Goal: Task Accomplishment & Management: Manage account settings

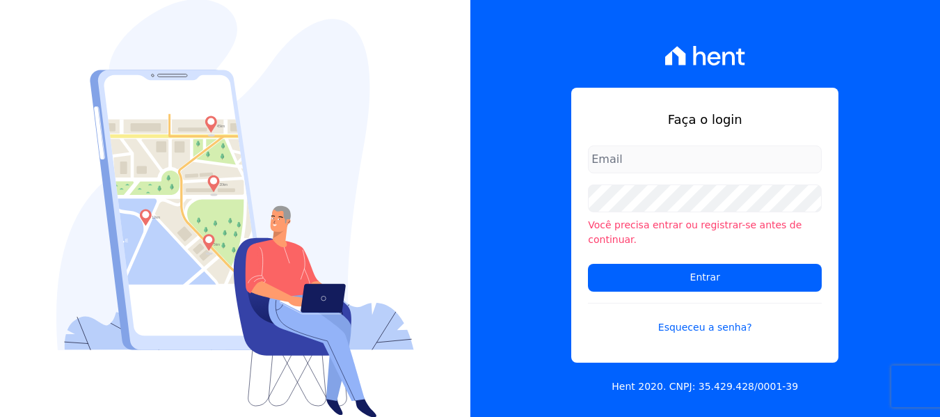
click at [628, 167] on input "email" at bounding box center [705, 159] width 234 height 28
type input "[PERSON_NAME][EMAIL_ADDRESS][DOMAIN_NAME]"
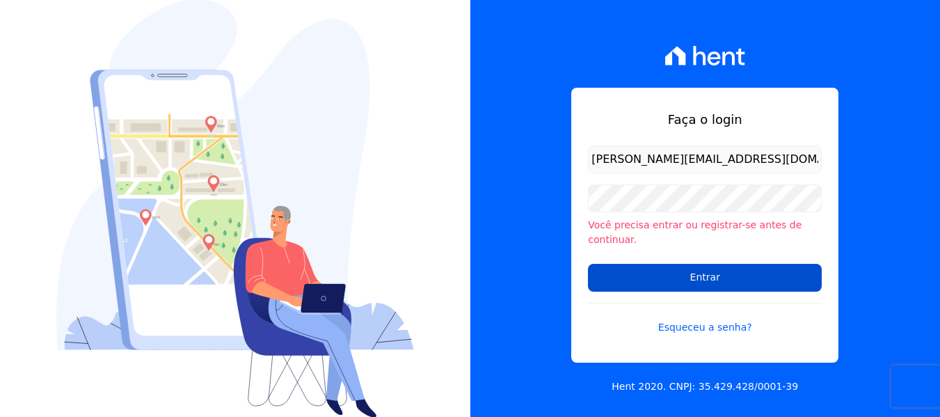
click at [707, 276] on input "Entrar" at bounding box center [705, 278] width 234 height 28
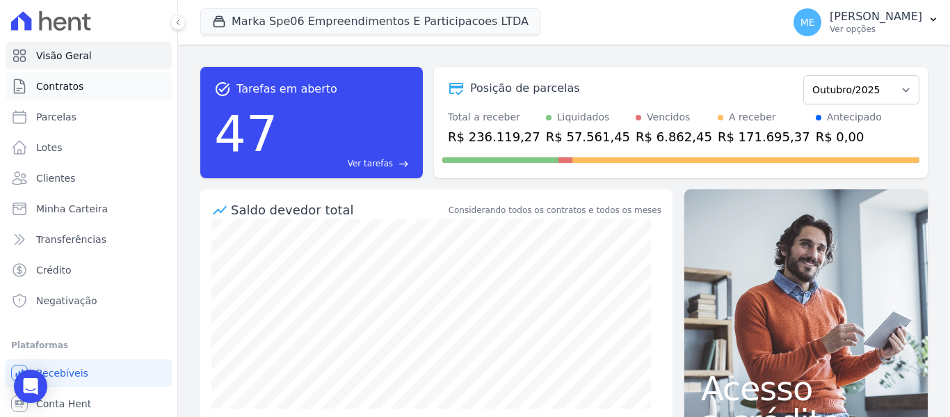
click at [80, 83] on link "Contratos" at bounding box center [89, 86] width 166 height 28
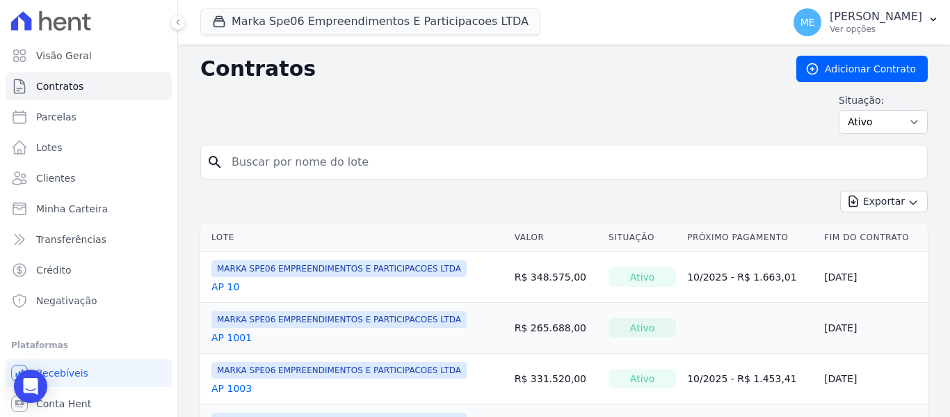
click at [416, 164] on input "search" at bounding box center [572, 162] width 699 height 28
type input "1707"
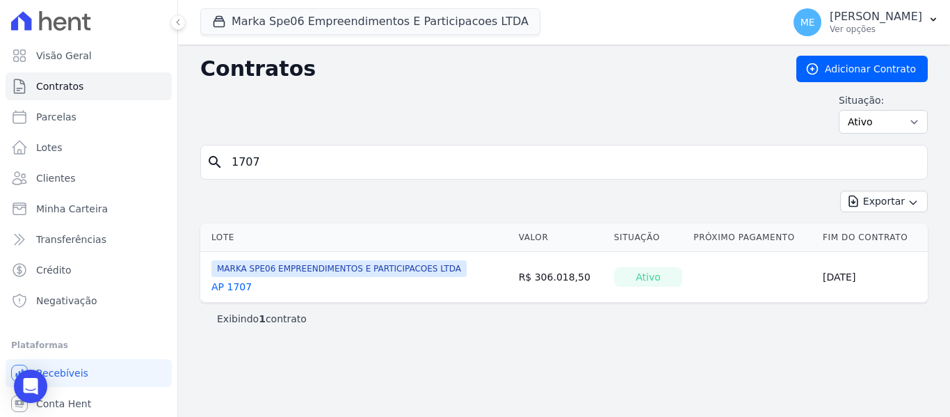
click at [236, 286] on link "AP 1707" at bounding box center [232, 287] width 40 height 14
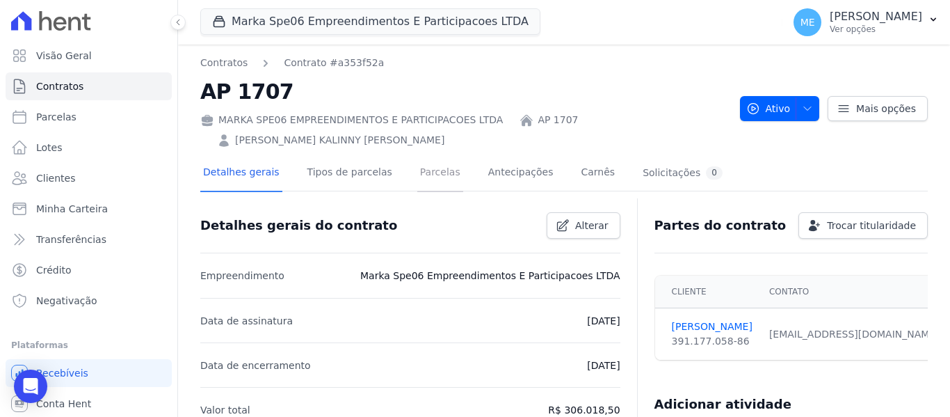
click at [425, 175] on link "Parcelas" at bounding box center [440, 173] width 46 height 37
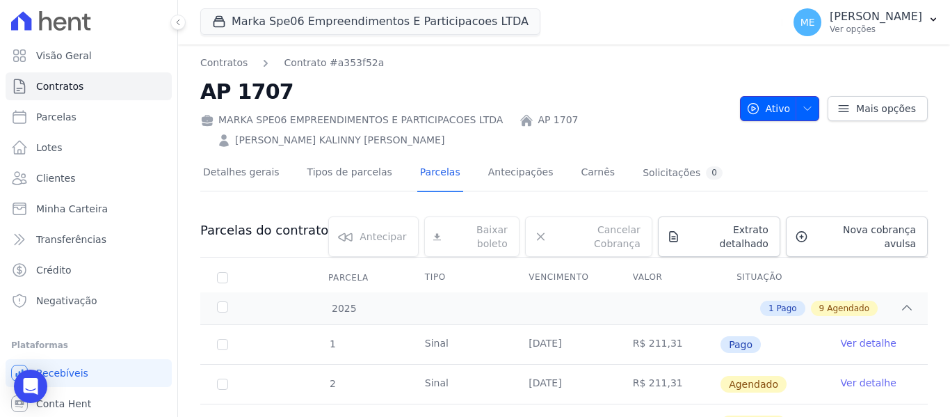
click at [803, 109] on icon "button" at bounding box center [807, 108] width 11 height 11
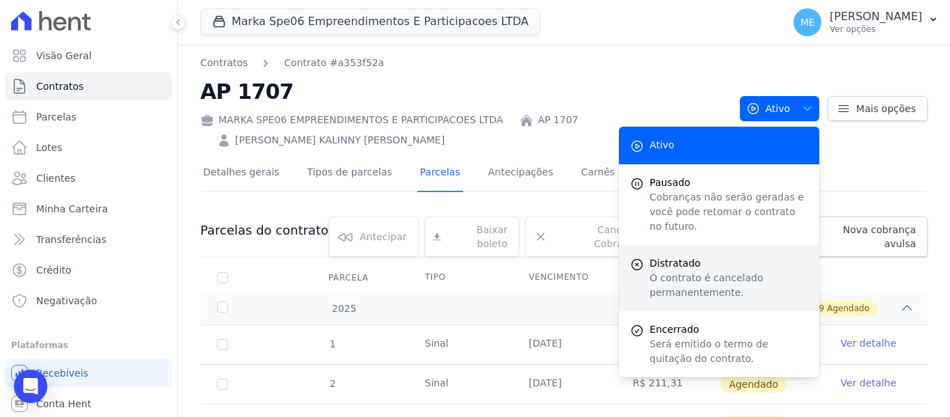
click at [710, 271] on p "O contrato é cancelado permanentemente." at bounding box center [729, 285] width 159 height 29
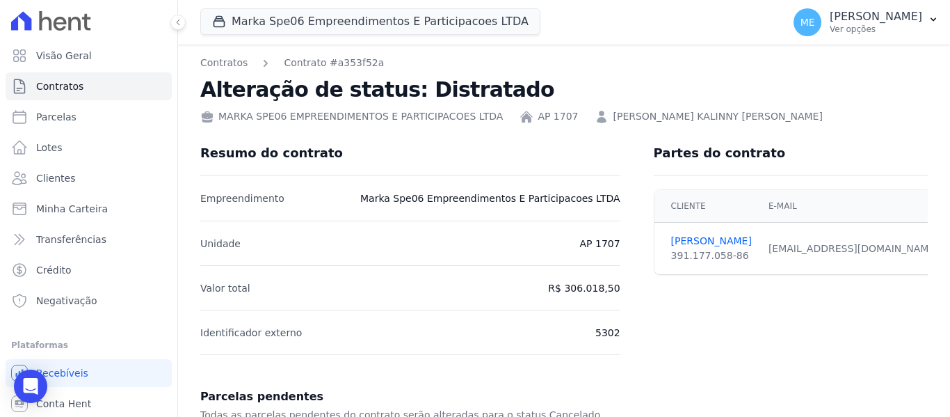
click at [538, 114] on link "AP 1707" at bounding box center [558, 116] width 40 height 15
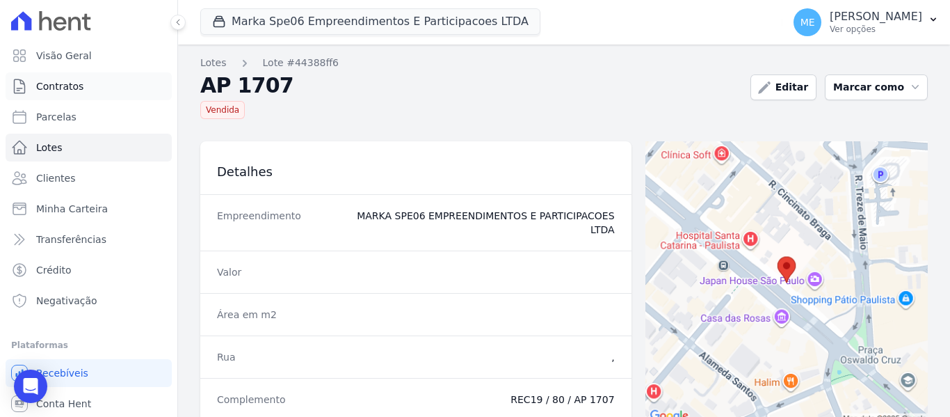
click at [59, 92] on span "Contratos" at bounding box center [59, 86] width 47 height 14
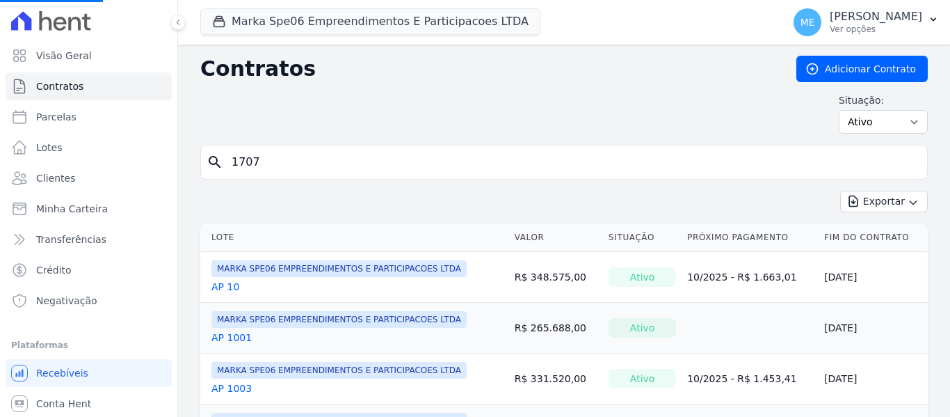
click at [328, 169] on input "1707" at bounding box center [572, 162] width 699 height 28
click at [356, 159] on input "search" at bounding box center [572, 162] width 699 height 28
type input "1707"
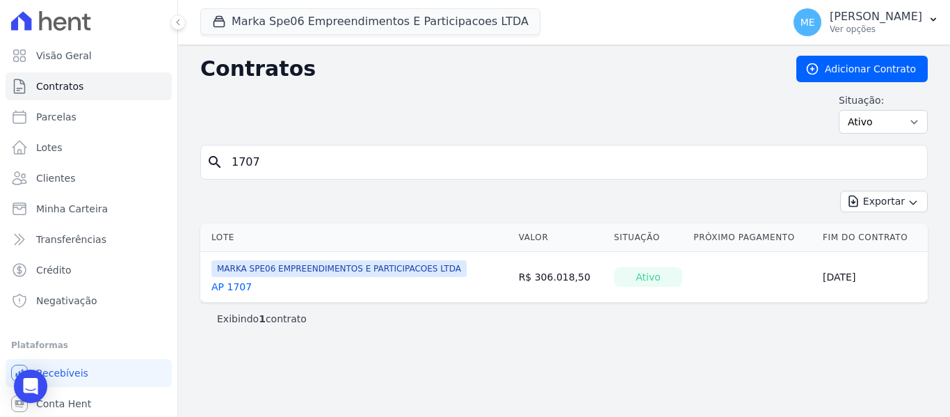
click at [220, 291] on link "AP 1707" at bounding box center [232, 287] width 40 height 14
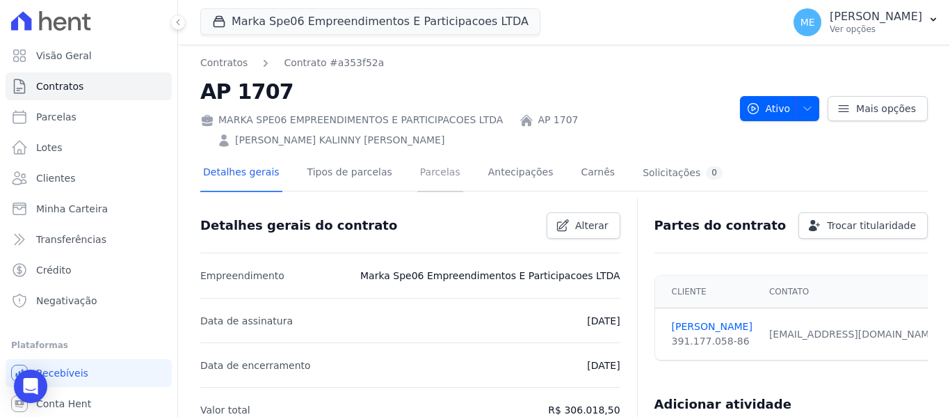
click at [426, 173] on link "Parcelas" at bounding box center [440, 173] width 46 height 37
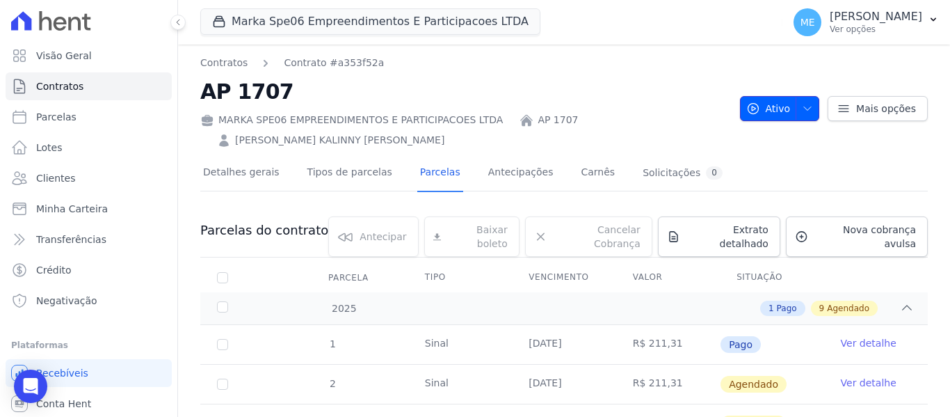
click at [804, 109] on icon "button" at bounding box center [807, 108] width 7 height 3
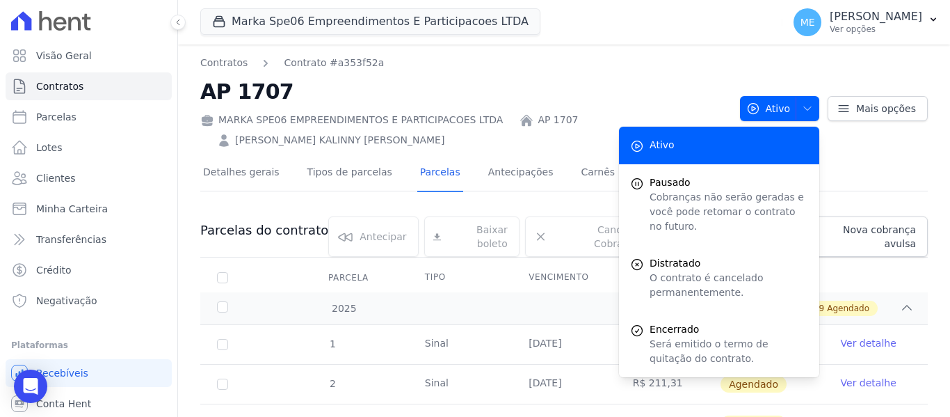
click at [885, 139] on div "Contratos Contrato #a353f52a AP 1707 MARKA SPE06 EMPREENDIMENTOS E PARTICIPACOE…" at bounding box center [564, 102] width 728 height 92
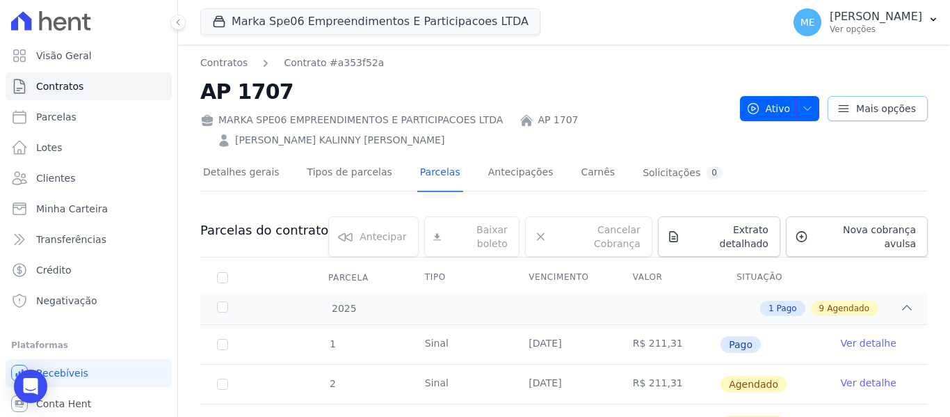
click at [907, 102] on link "Mais opções" at bounding box center [878, 108] width 100 height 25
click at [802, 104] on icon "button" at bounding box center [807, 108] width 11 height 11
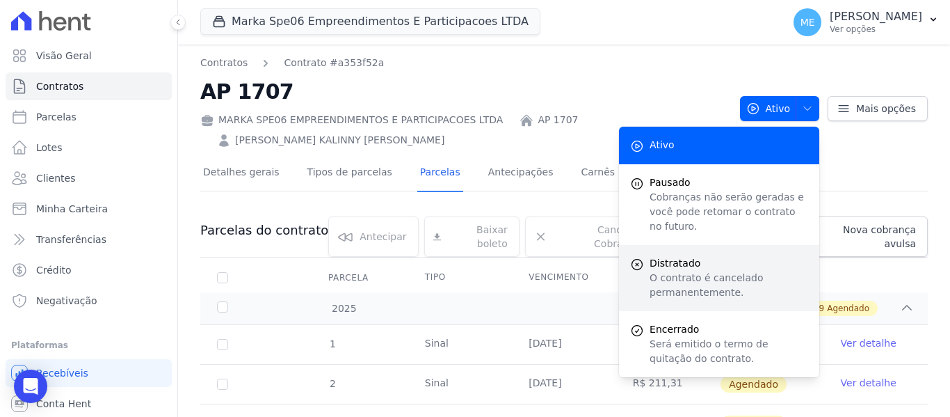
click at [699, 271] on p "O contrato é cancelado permanentemente." at bounding box center [729, 285] width 159 height 29
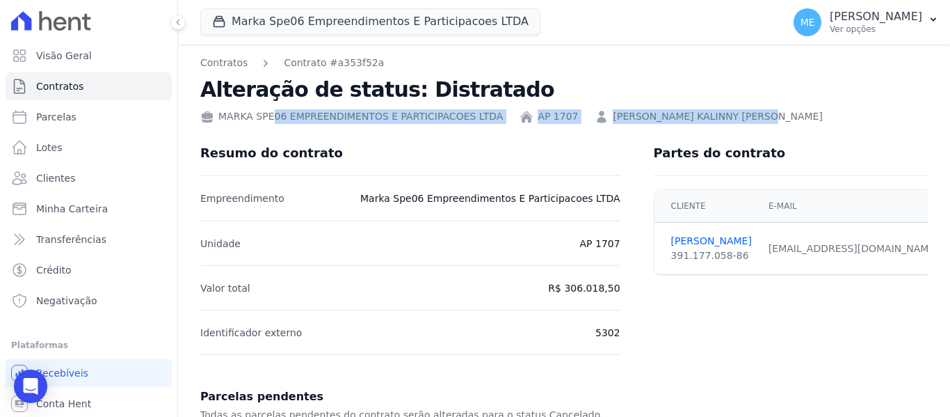
drag, startPoint x: 237, startPoint y: 115, endPoint x: 734, endPoint y: 117, distance: 497.5
click at [734, 117] on div "MARKA SPE06 EMPREENDIMENTOS E PARTICIPACOES LTDA AP 1707 ANNA KALINNY MATIAS DE…" at bounding box center [564, 114] width 728 height 20
copy div "MARKA SPE06 EMPREENDIMENTOS E PARTICIPACOES LTDA AP 1707 ANNA KALINNY MATIAS DE…"
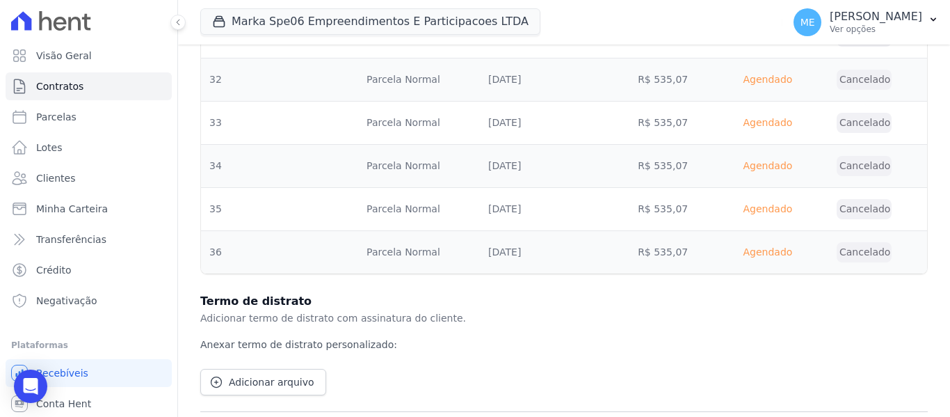
scroll to position [2828, 0]
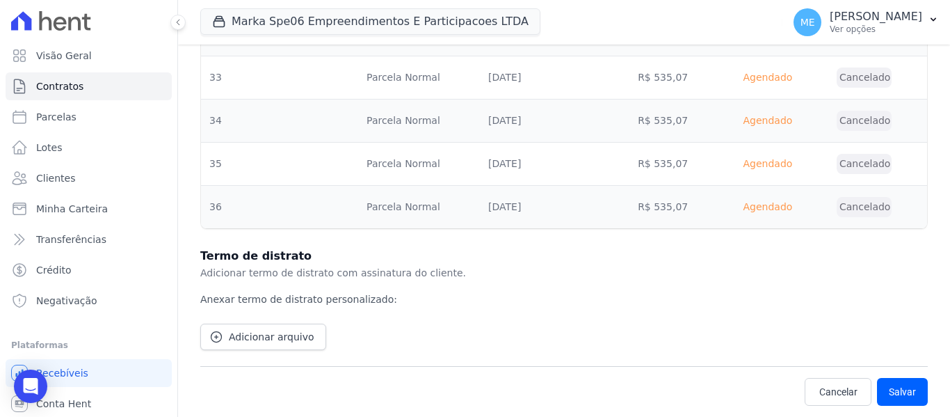
click at [616, 287] on p "Anexar termo de distrato personalizado:" at bounding box center [564, 294] width 728 height 26
click at [293, 335] on span "Adicionar arquivo" at bounding box center [272, 337] width 86 height 14
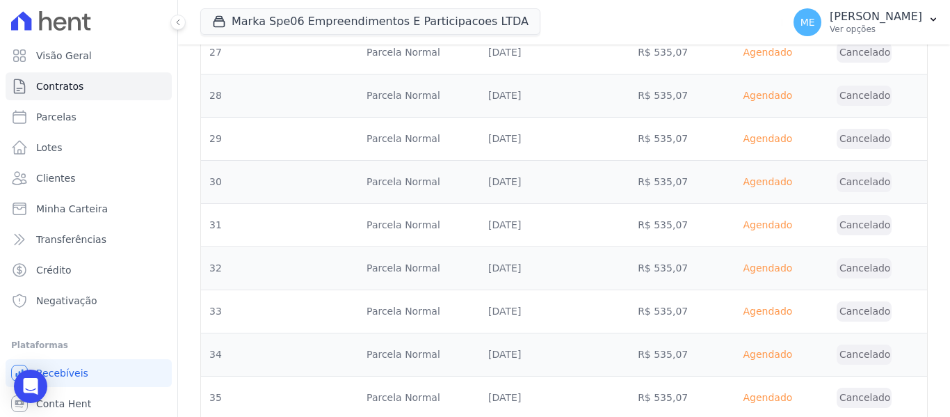
scroll to position [2884, 0]
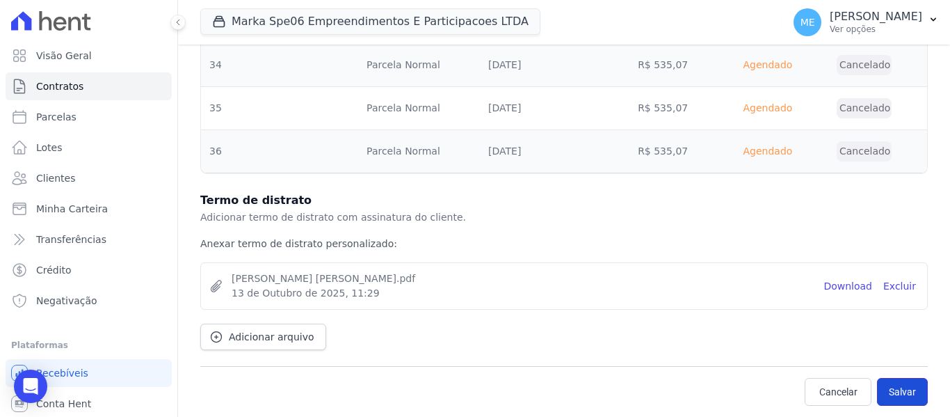
click at [895, 390] on button "Salvar" at bounding box center [902, 392] width 51 height 28
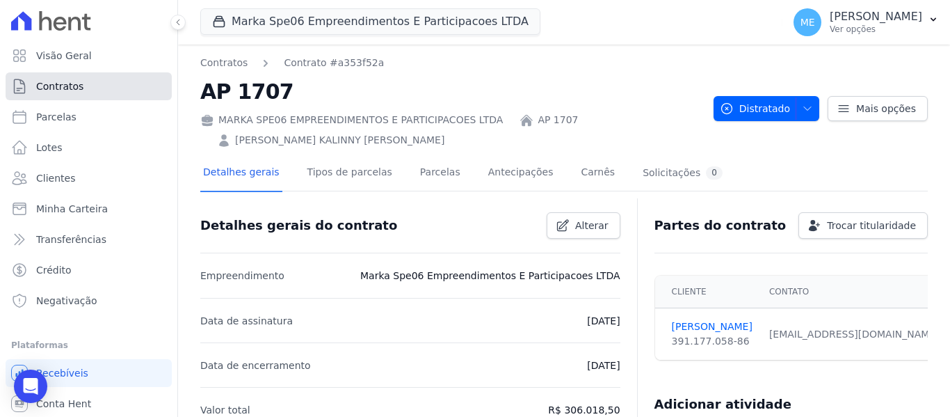
click at [44, 93] on link "Contratos" at bounding box center [89, 86] width 166 height 28
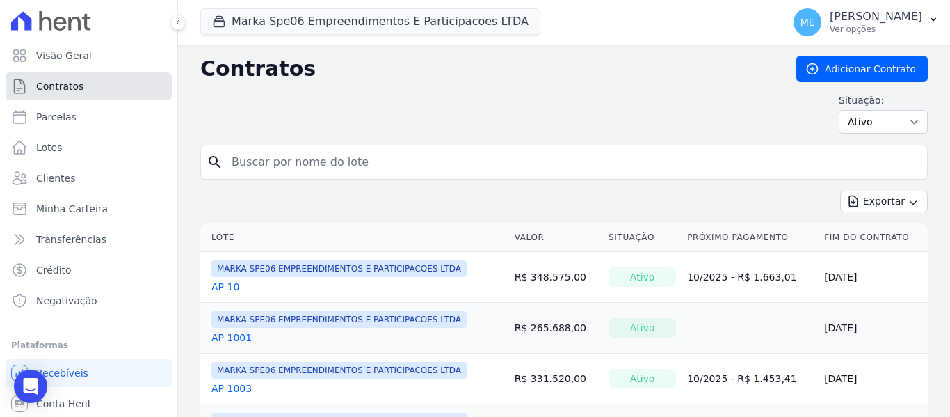
click at [44, 94] on link "Contratos" at bounding box center [89, 86] width 166 height 28
